Goal: Check status: Check status

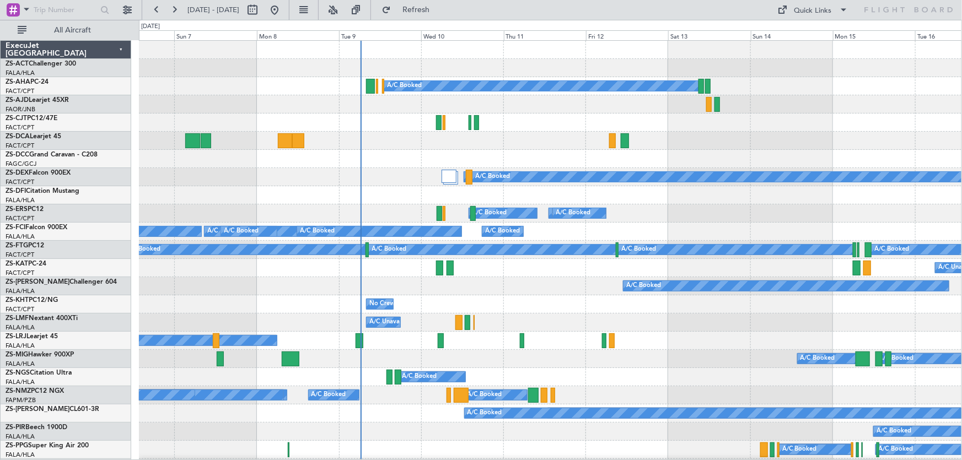
click at [512, 165] on div at bounding box center [550, 159] width 822 height 18
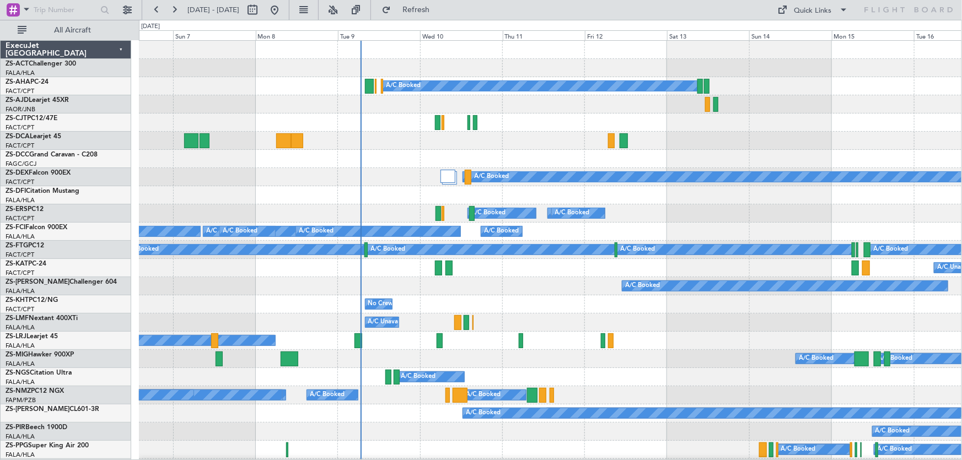
click at [704, 348] on div "A/C Booked" at bounding box center [550, 341] width 822 height 18
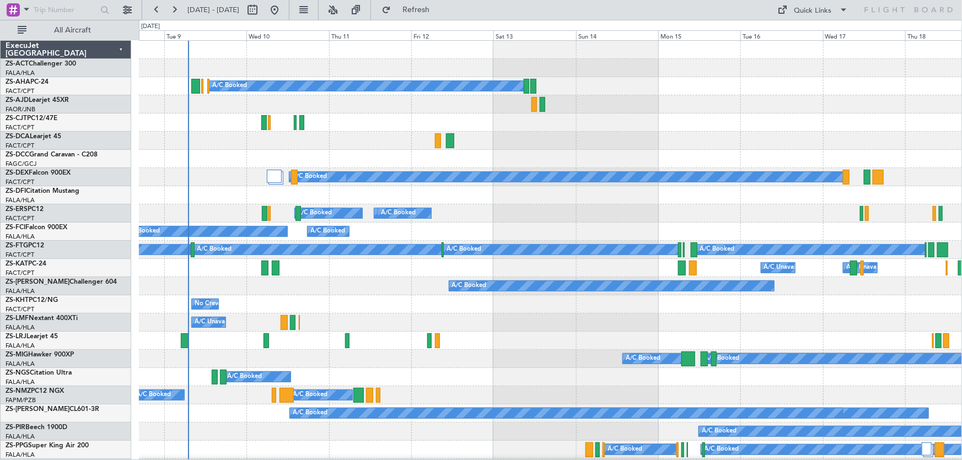
scroll to position [50, 0]
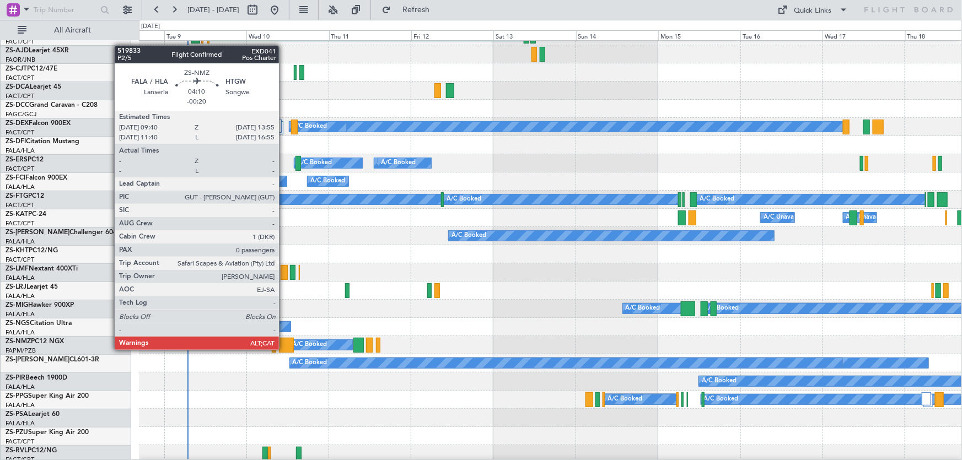
click at [284, 349] on div at bounding box center [286, 345] width 15 height 15
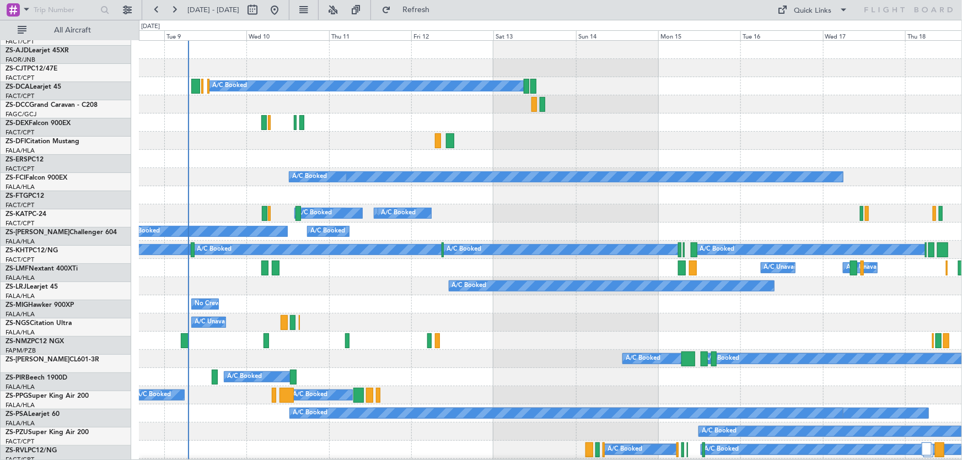
scroll to position [0, 0]
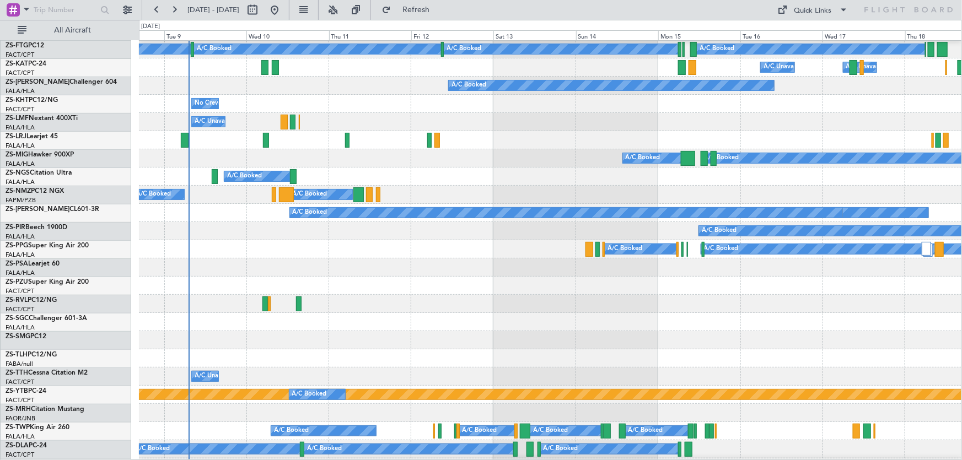
click at [54, 282] on div "A/C Booked A/C Booked A/C Booked A/C Booked A/C Booked A/C Booked A/C Booked A/…" at bounding box center [481, 240] width 962 height 440
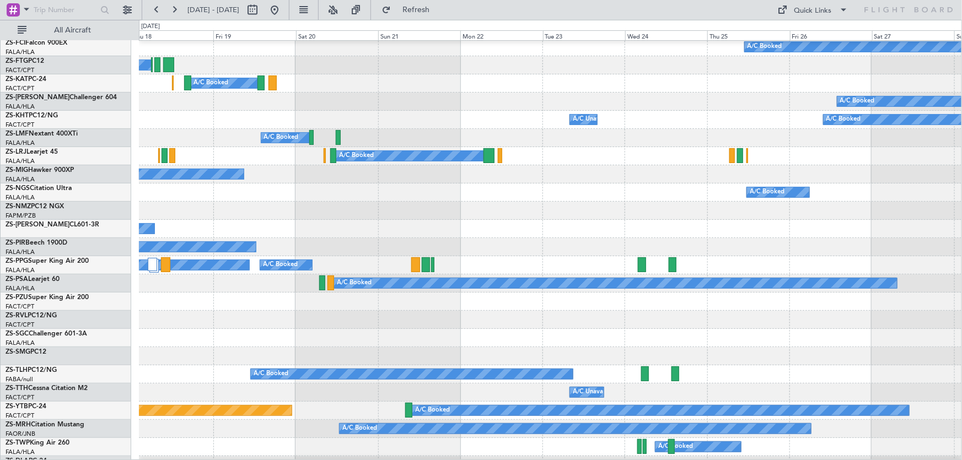
click at [200, 275] on div "A/C Booked A/C Booked" at bounding box center [550, 265] width 822 height 18
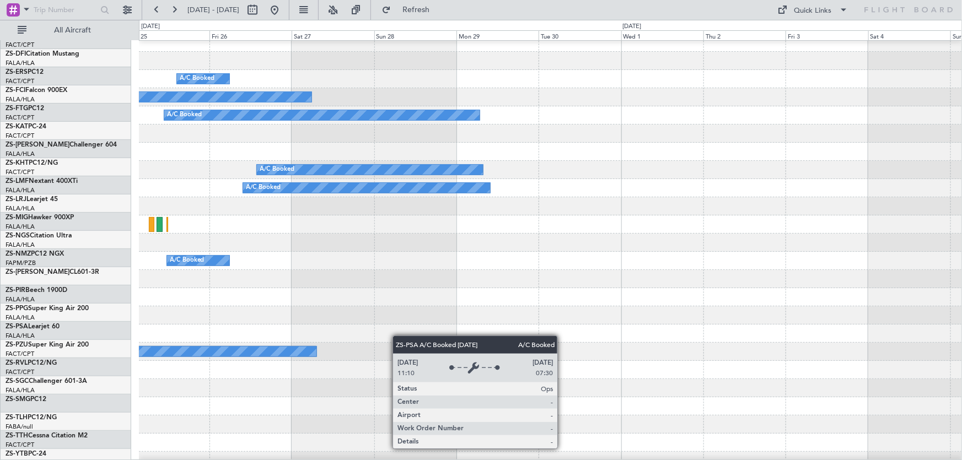
click at [293, 336] on div at bounding box center [550, 334] width 823 height 18
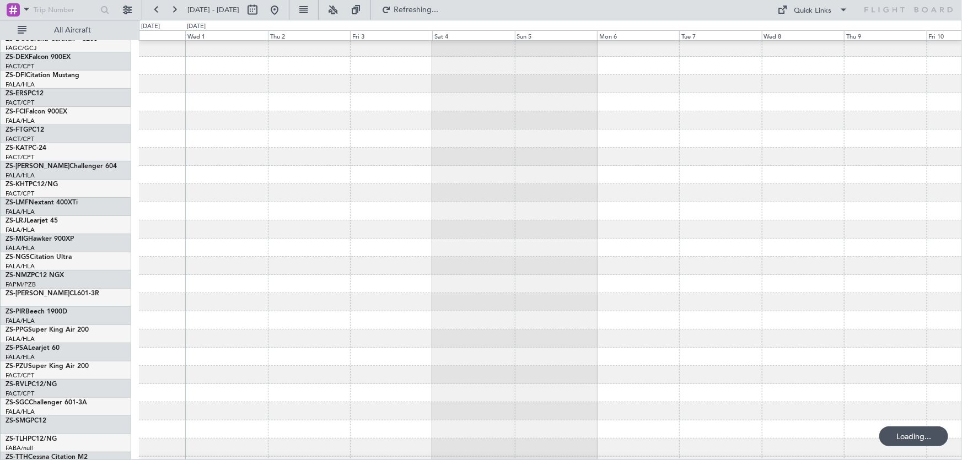
click at [314, 352] on div at bounding box center [550, 357] width 823 height 18
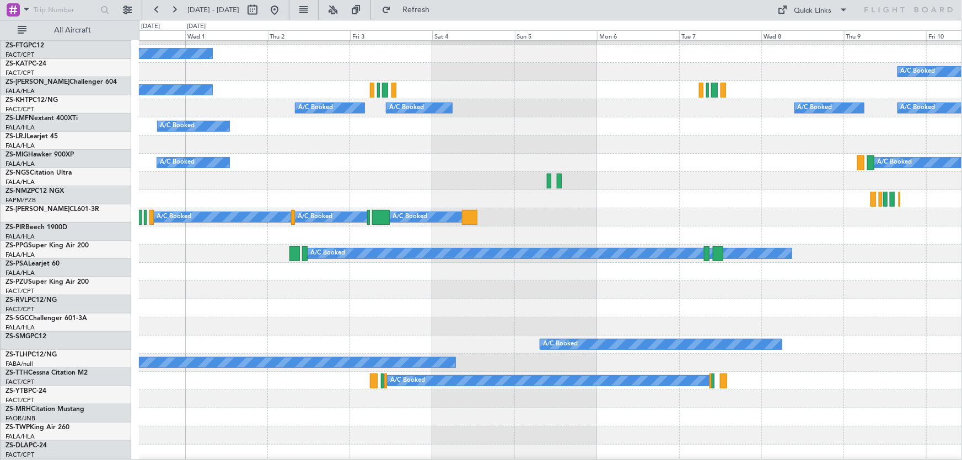
scroll to position [351, 0]
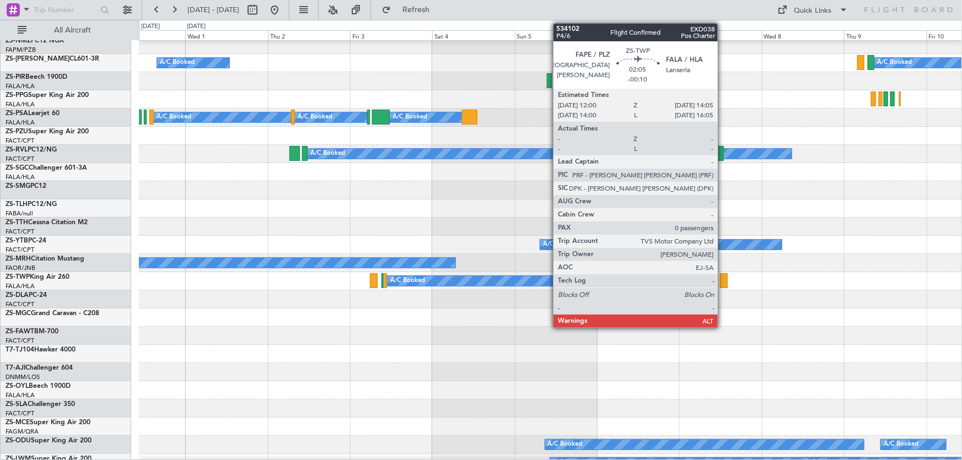
click at [723, 278] on div at bounding box center [723, 280] width 7 height 15
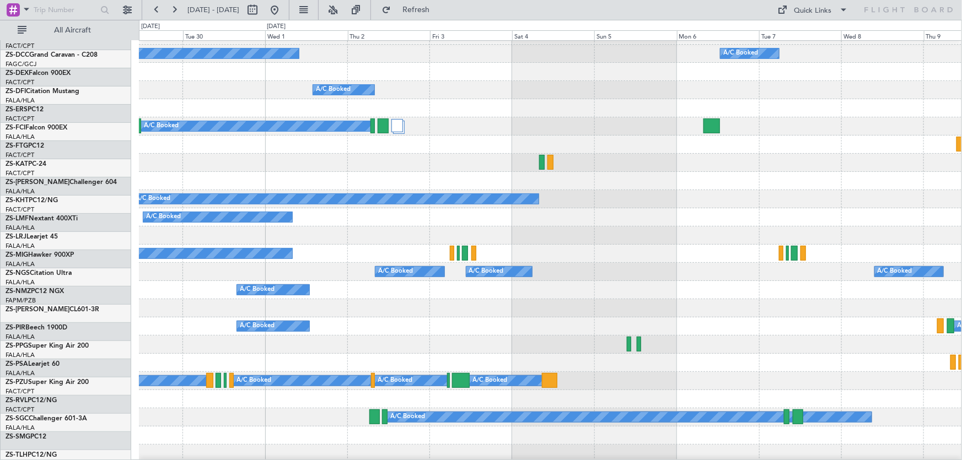
click at [780, 227] on div "A/C Booked A/C Booked" at bounding box center [550, 217] width 822 height 18
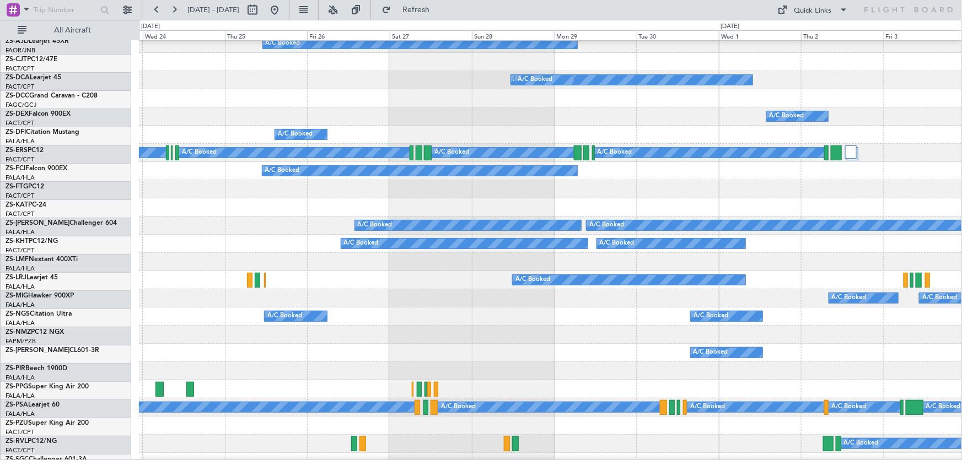
click at [693, 253] on div "A/C Booked A/C Booked A/C Unavailable" at bounding box center [550, 244] width 822 height 18
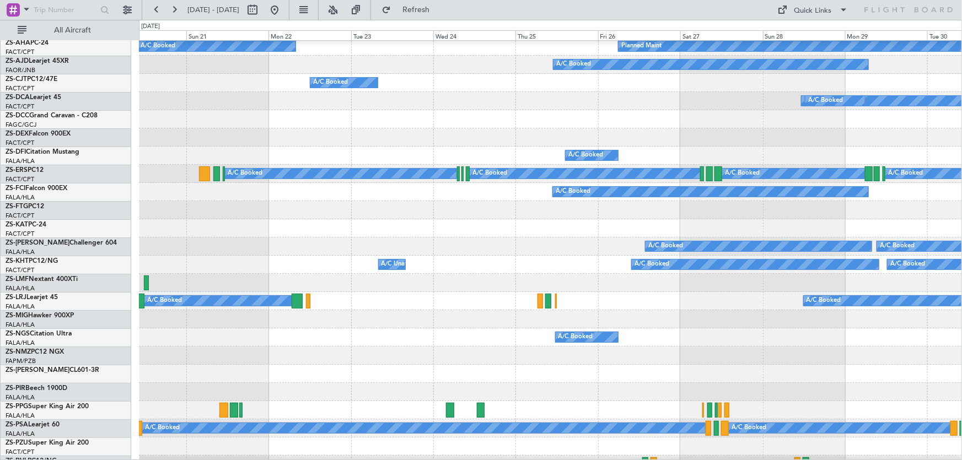
click at [590, 219] on div "A/C Booked" at bounding box center [550, 210] width 823 height 18
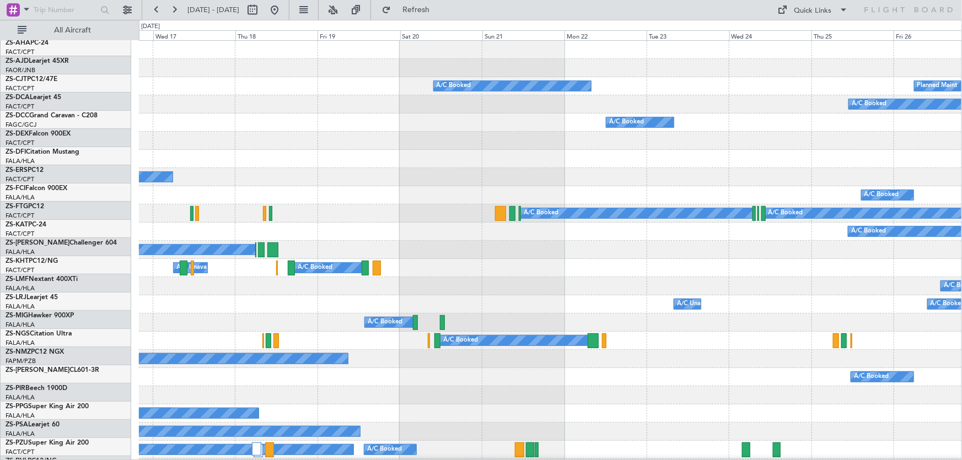
scroll to position [0, 0]
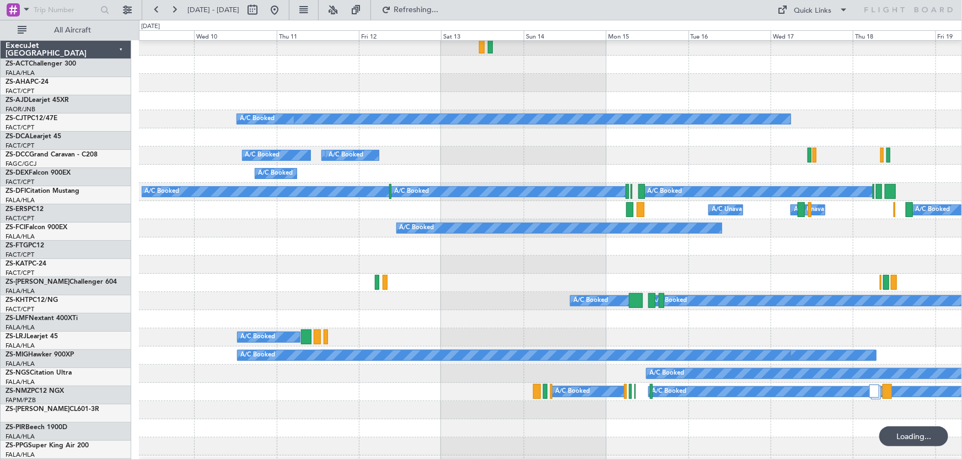
scroll to position [58, 0]
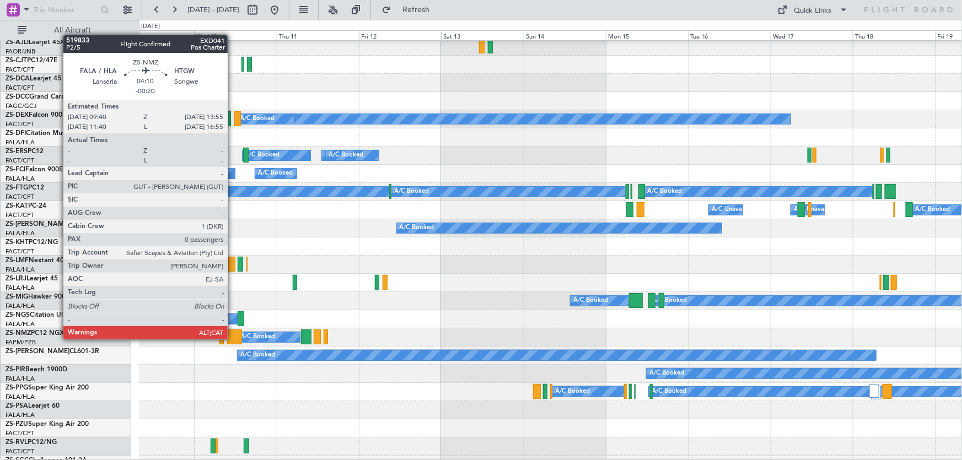
click at [233, 338] on div at bounding box center [234, 337] width 15 height 15
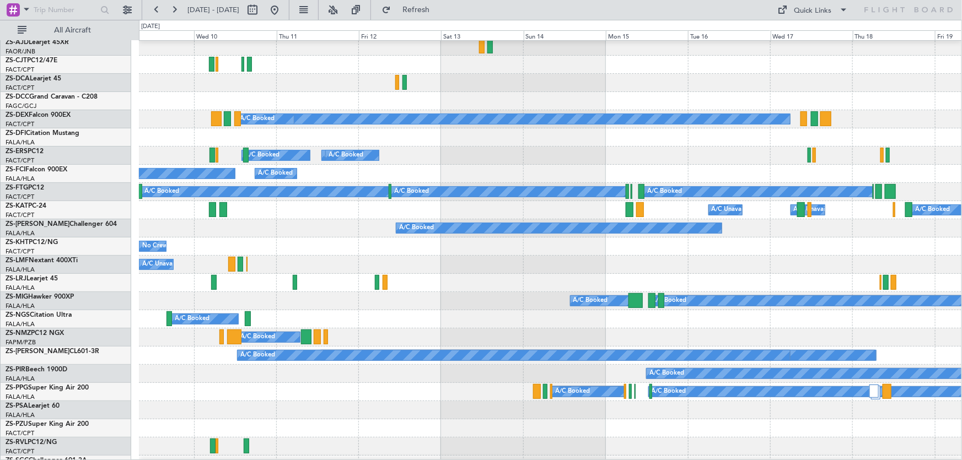
scroll to position [0, 0]
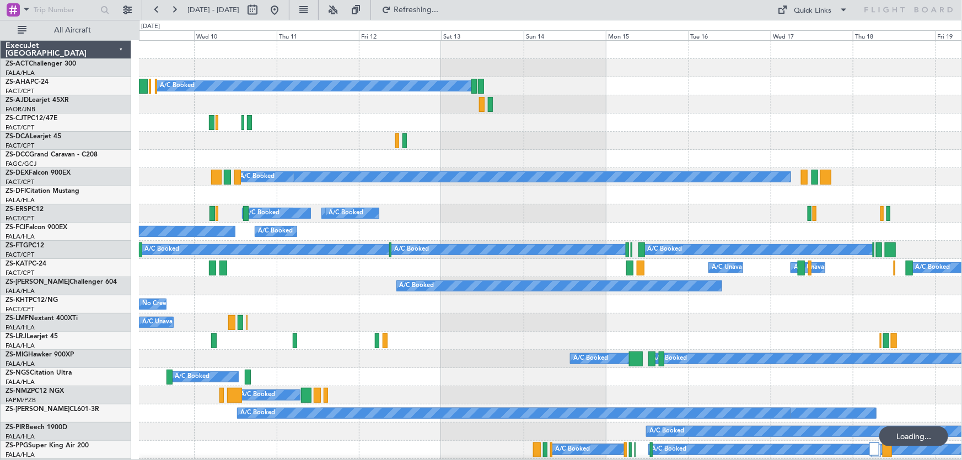
click at [497, 151] on div at bounding box center [550, 159] width 823 height 18
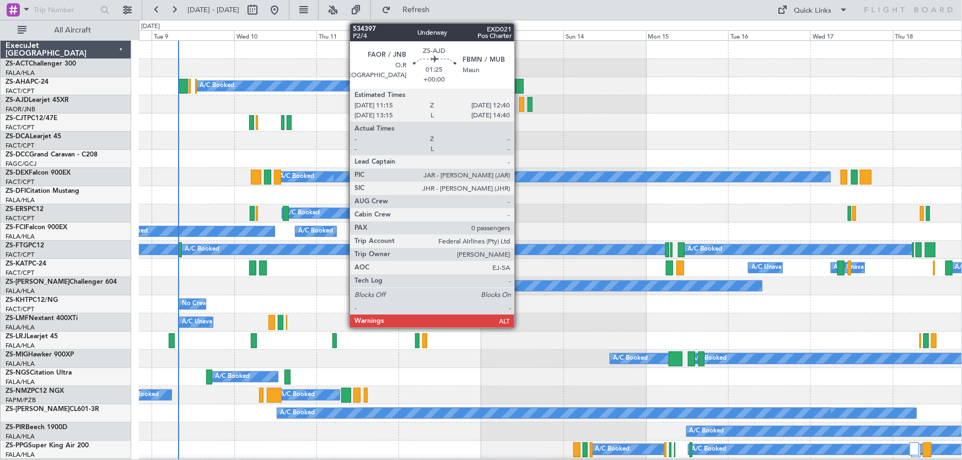
click at [519, 105] on div at bounding box center [521, 104] width 5 height 15
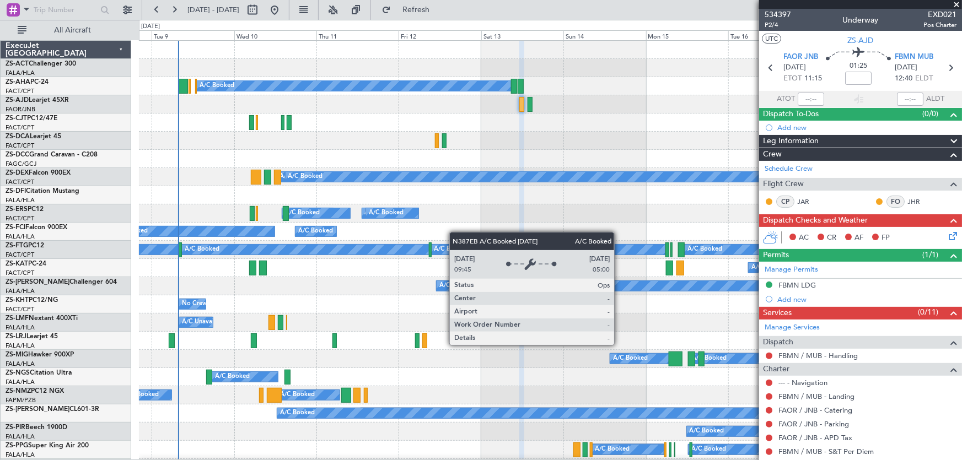
drag, startPoint x: 956, startPoint y: 1, endPoint x: 837, endPoint y: 67, distance: 135.7
click at [956, 1] on span at bounding box center [956, 5] width 11 height 10
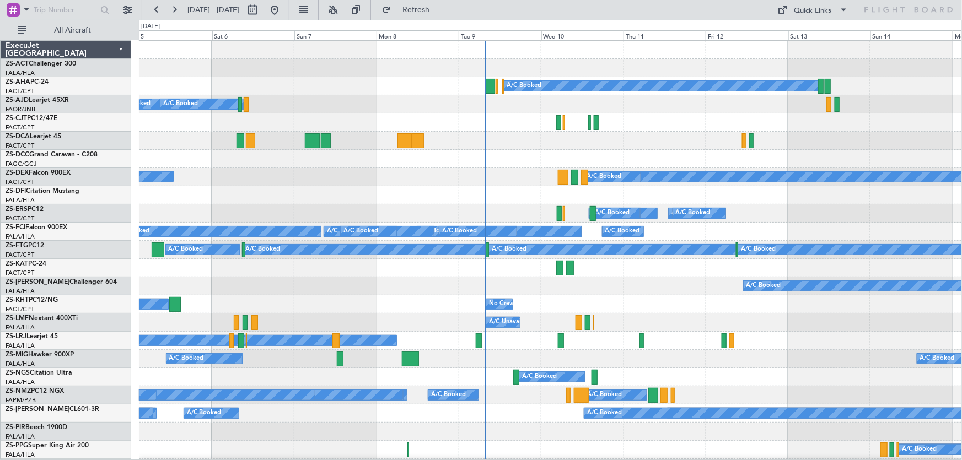
click at [670, 321] on div "A/C Unavailable" at bounding box center [550, 323] width 822 height 18
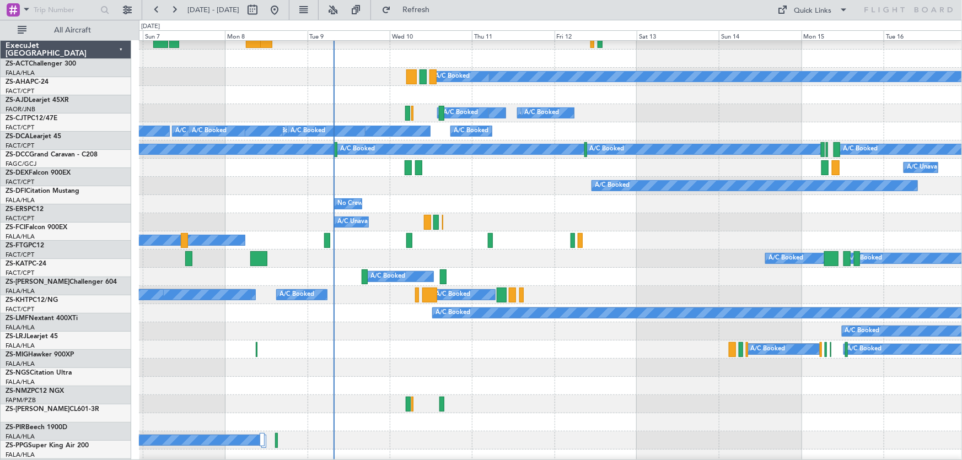
scroll to position [100, 0]
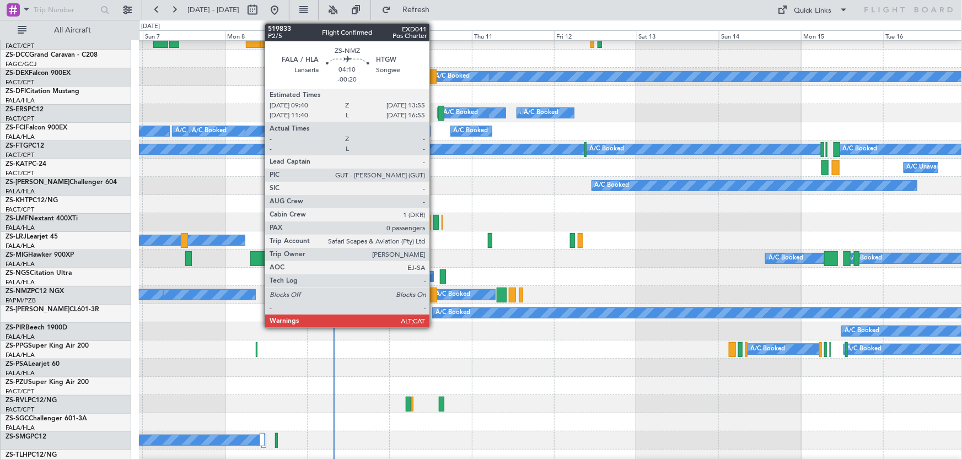
click at [431, 295] on div at bounding box center [429, 295] width 15 height 15
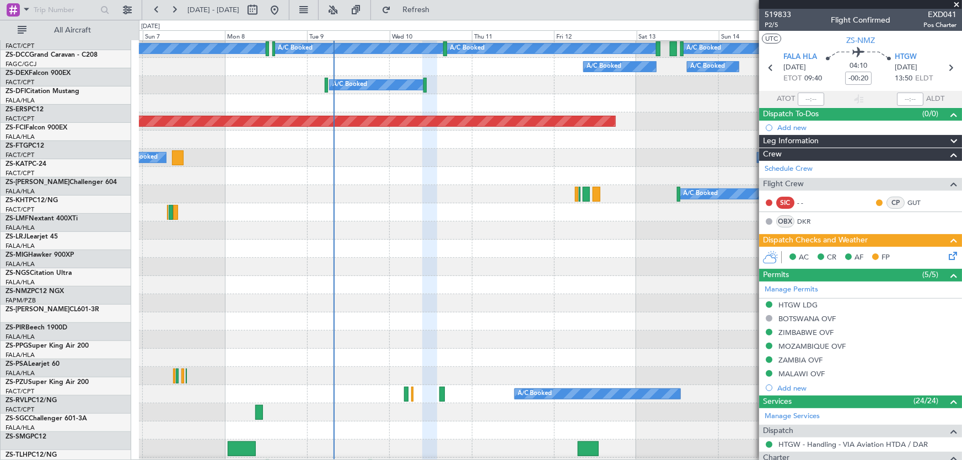
scroll to position [701, 0]
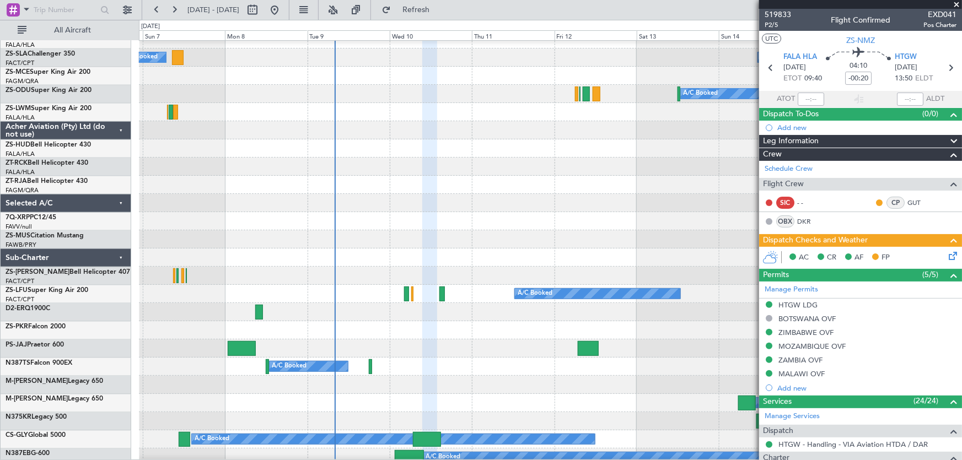
click at [514, 212] on div at bounding box center [550, 221] width 823 height 18
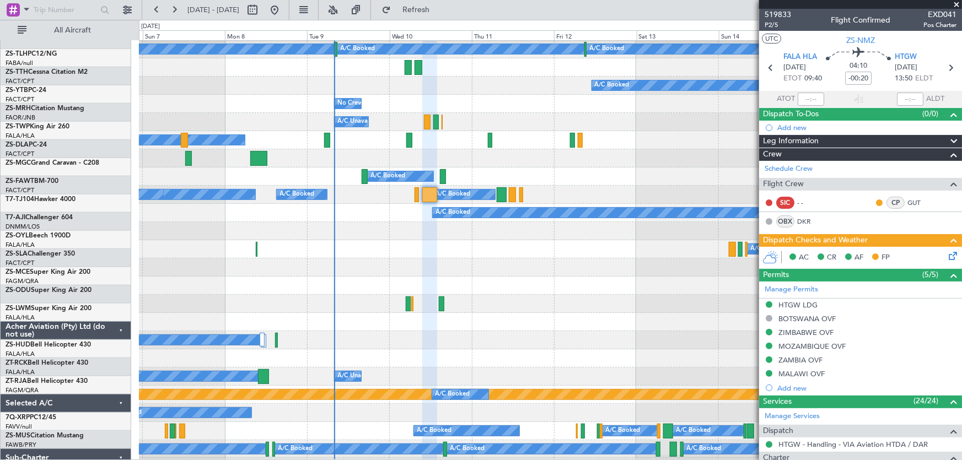
scroll to position [200, 0]
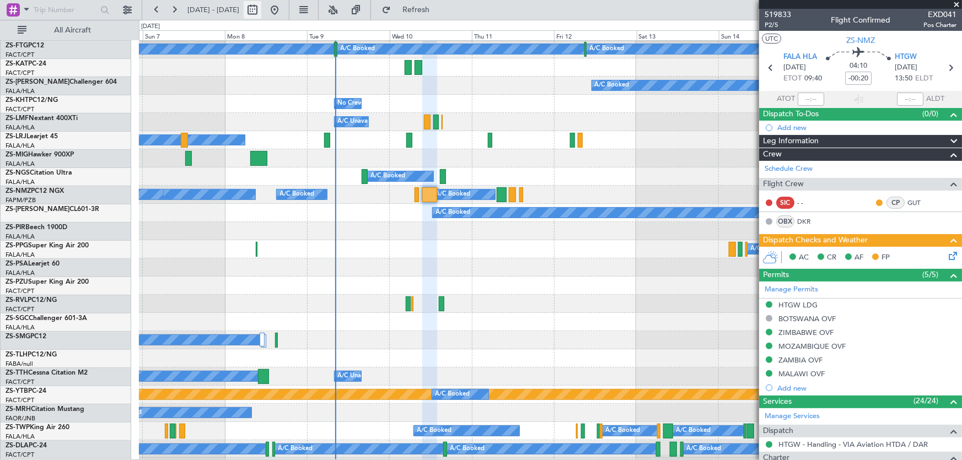
click at [261, 11] on button at bounding box center [253, 10] width 18 height 18
select select "9"
select select "2025"
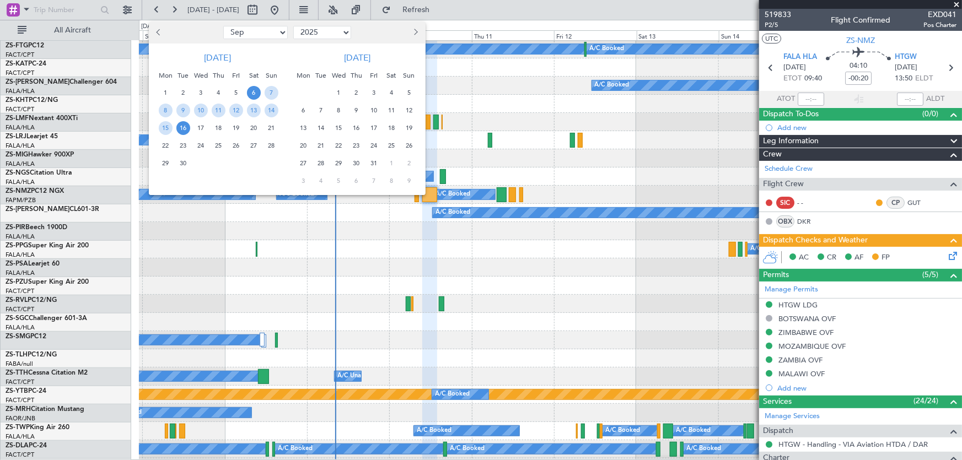
click at [318, 143] on span "21" at bounding box center [321, 146] width 14 height 14
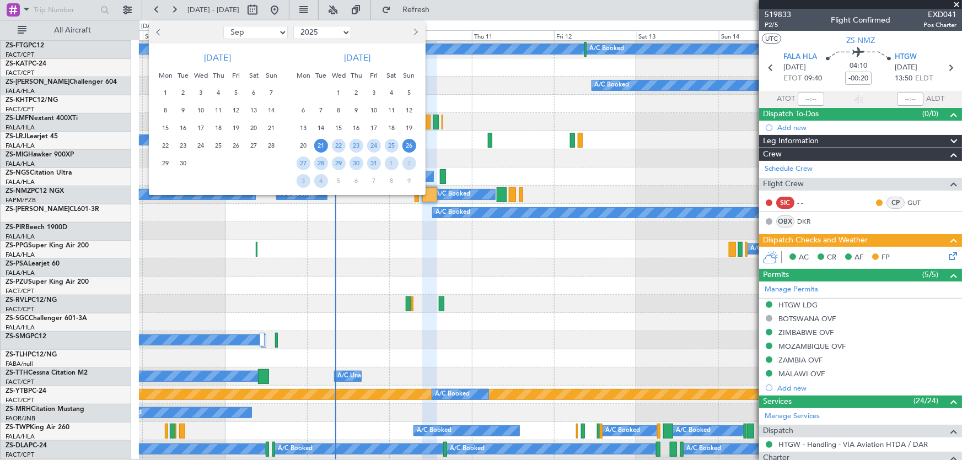
click at [406, 144] on span "26" at bounding box center [409, 146] width 14 height 14
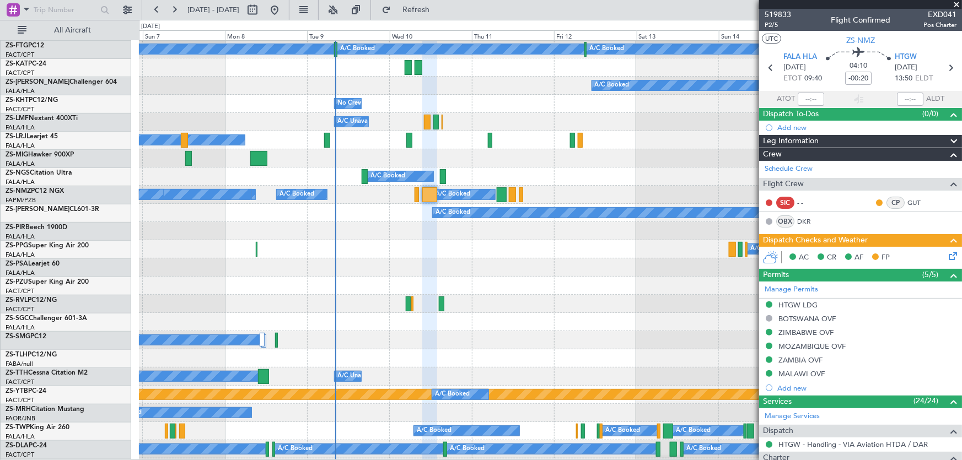
select select "10"
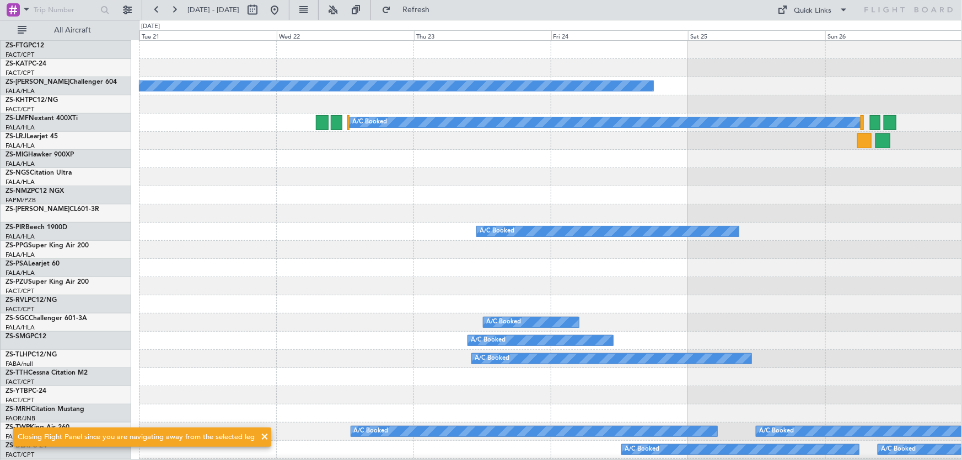
scroll to position [0, 0]
